Goal: Task Accomplishment & Management: Complete application form

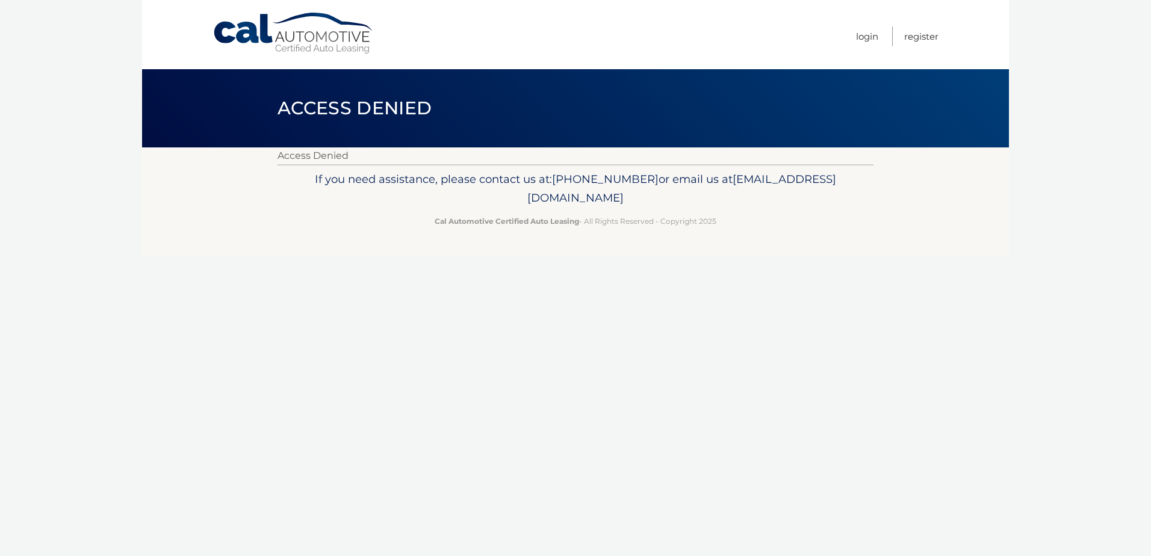
click at [255, 34] on link "Cal Automotive" at bounding box center [294, 33] width 163 height 43
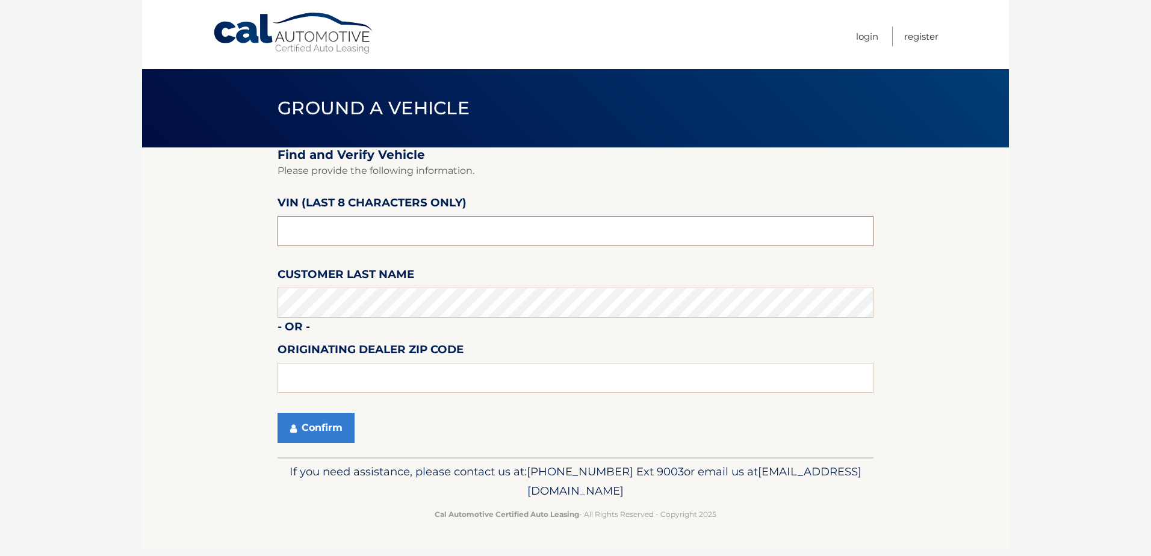
drag, startPoint x: 334, startPoint y: 234, endPoint x: 115, endPoint y: 155, distance: 233.2
click at [167, 192] on section "Find and Verify Vehicle Please provide the following information. VIN (last 8 c…" at bounding box center [575, 303] width 867 height 310
type input "nt158401"
click at [304, 414] on button "Confirm" at bounding box center [316, 428] width 77 height 30
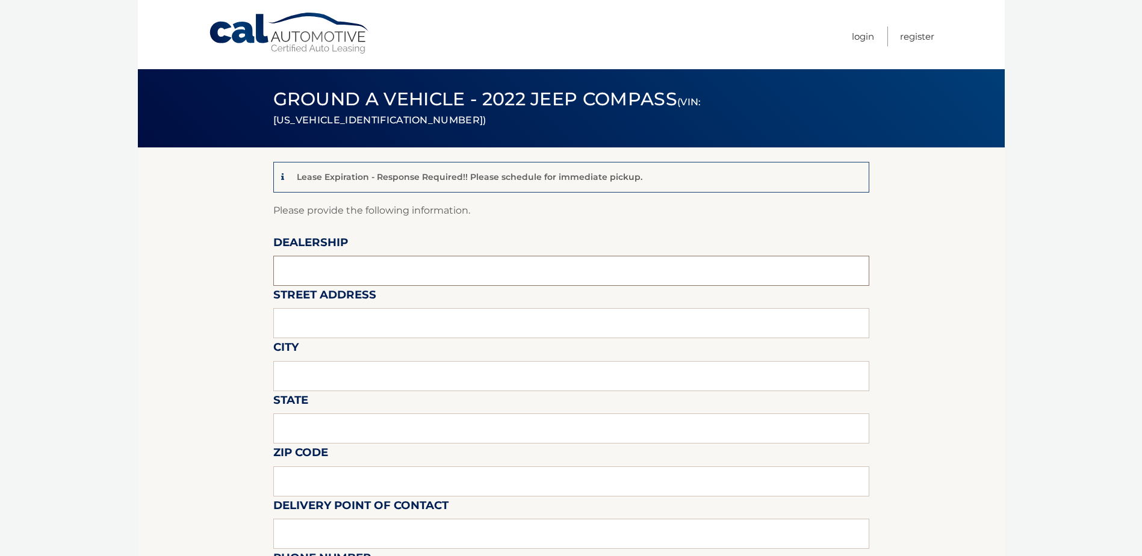
click at [360, 281] on input "text" at bounding box center [571, 271] width 596 height 30
type input "TRANSITOWNE DCJR OF [GEOGRAPHIC_DATA]"
type input "[STREET_ADDRESS]"
type input "[PERSON_NAME]"
type input "NY"
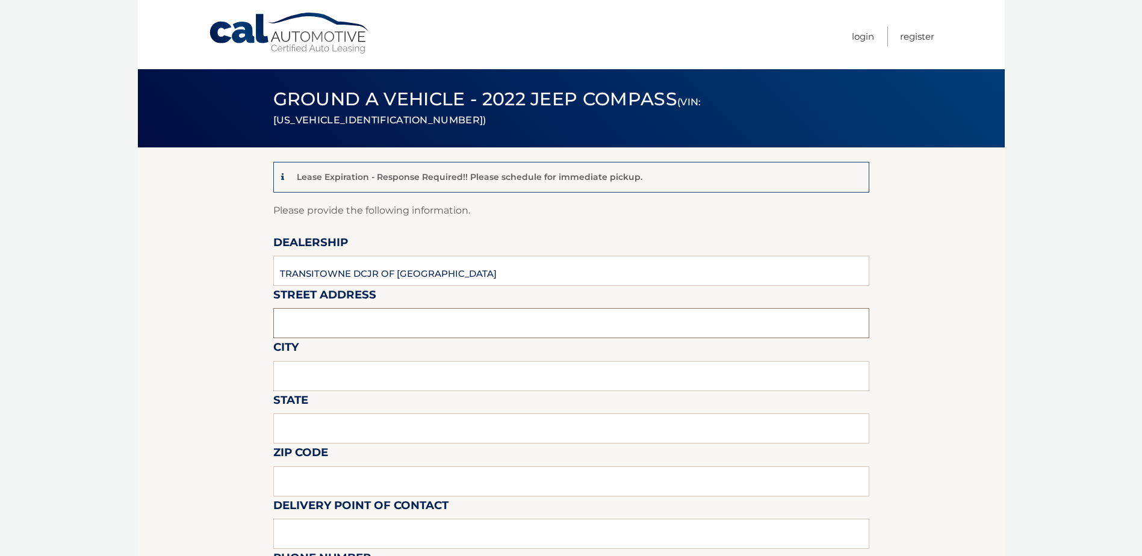
type input "14059"
type input "[PERSON_NAME]"
type input "7166746400"
type input "[EMAIL_ADDRESS][DOMAIN_NAME]"
type input "[PERSON_NAME]"
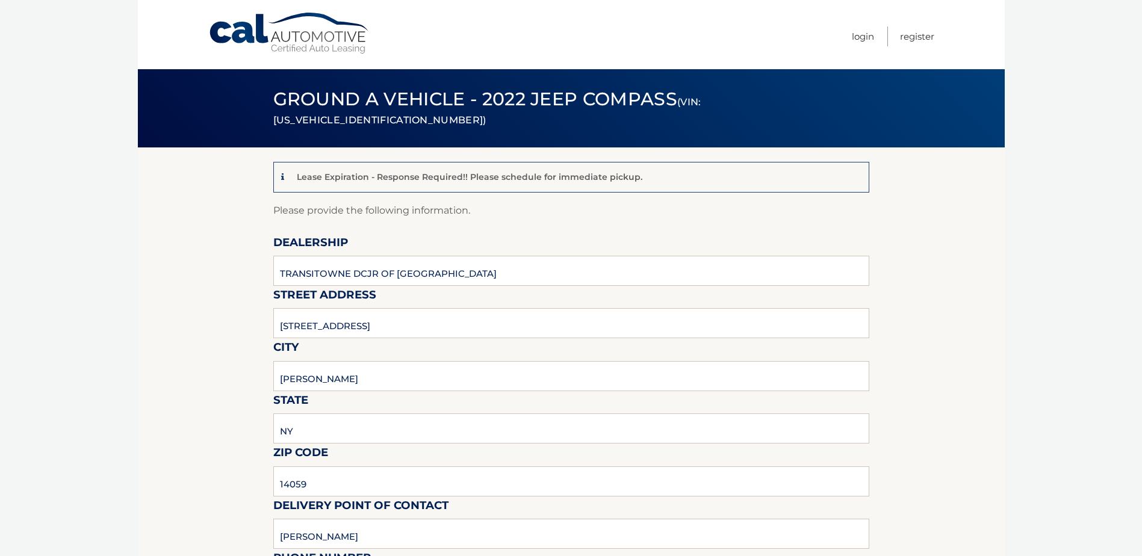
type input "7166746400"
type input "[EMAIL_ADDRESS][DOMAIN_NAME]"
type input "off site storage lot"
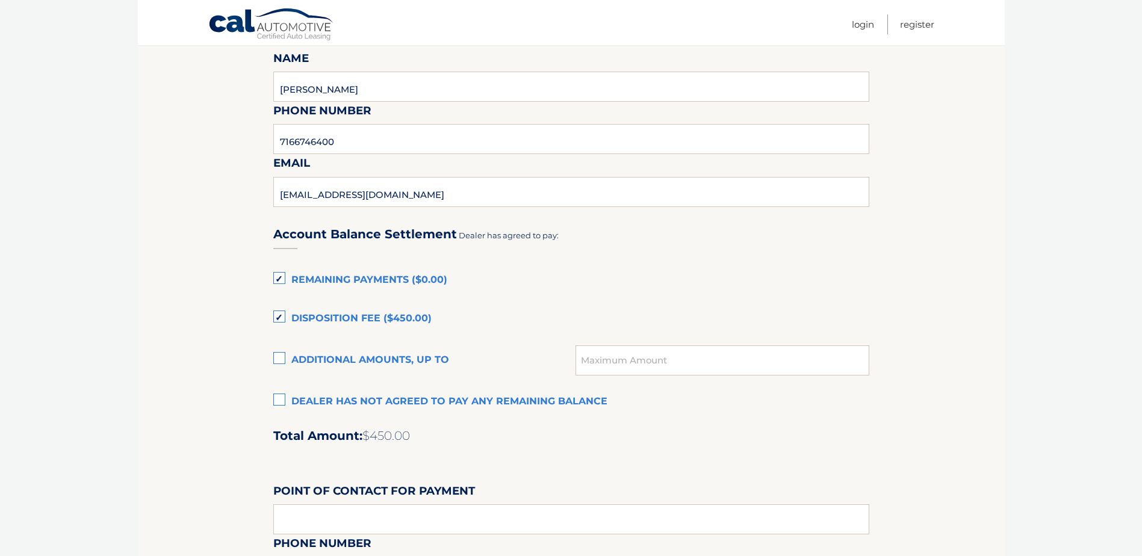
scroll to position [662, 0]
click at [272, 396] on section "Lease Expiration - Response Required!! Please schedule for immediate pickup. Pl…" at bounding box center [571, 144] width 867 height 1319
click at [280, 399] on label "Dealer has not agreed to pay any remaining balance" at bounding box center [571, 402] width 596 height 24
click at [0, 0] on input "Dealer has not agreed to pay any remaining balance" at bounding box center [0, 0] width 0 height 0
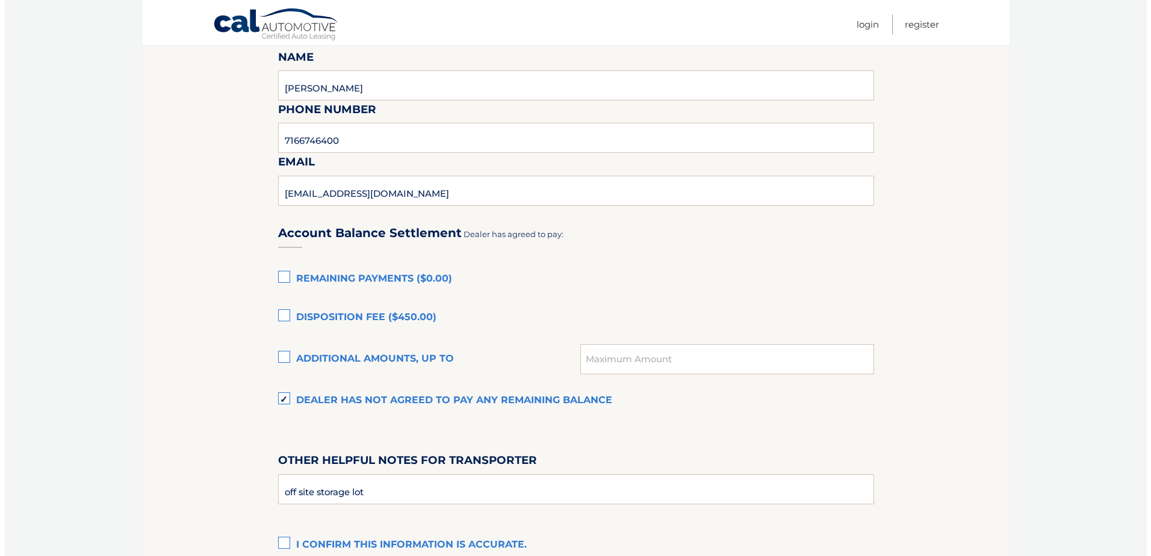
scroll to position [815, 0]
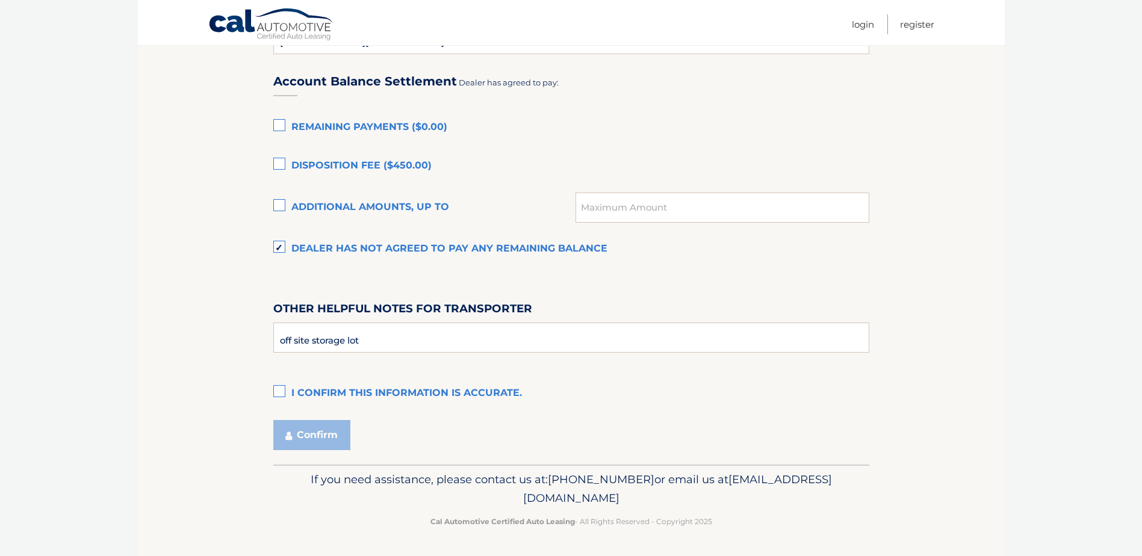
drag, startPoint x: 278, startPoint y: 396, endPoint x: 290, endPoint y: 405, distance: 15.0
click at [279, 396] on label "I confirm this information is accurate." at bounding box center [571, 394] width 596 height 24
click at [0, 0] on input "I confirm this information is accurate." at bounding box center [0, 0] width 0 height 0
click at [301, 422] on button "Confirm" at bounding box center [311, 435] width 77 height 30
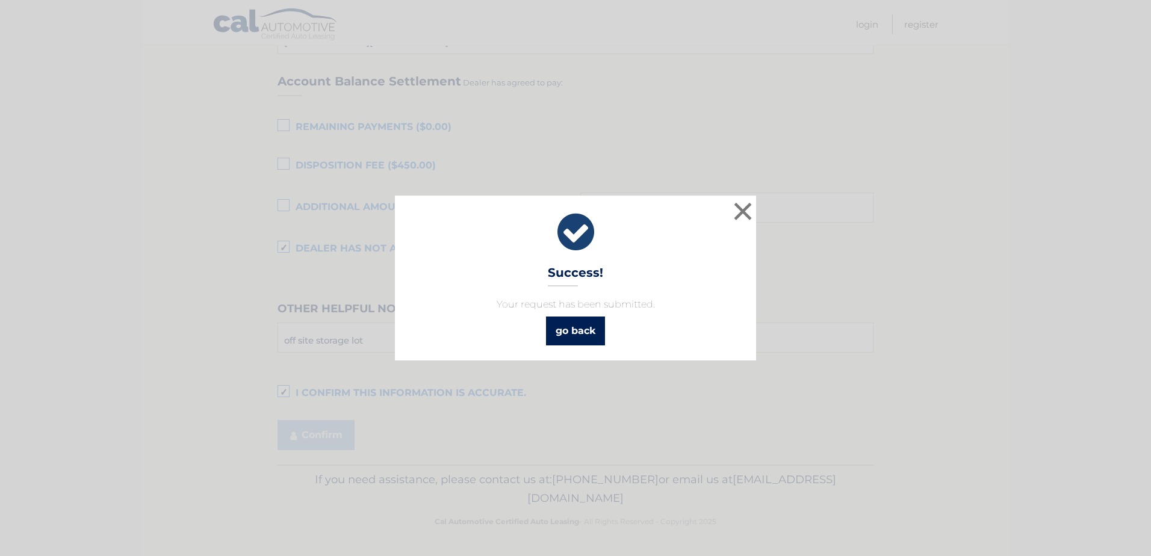
click at [584, 322] on link "go back" at bounding box center [575, 331] width 59 height 29
